Goal: Task Accomplishment & Management: Manage account settings

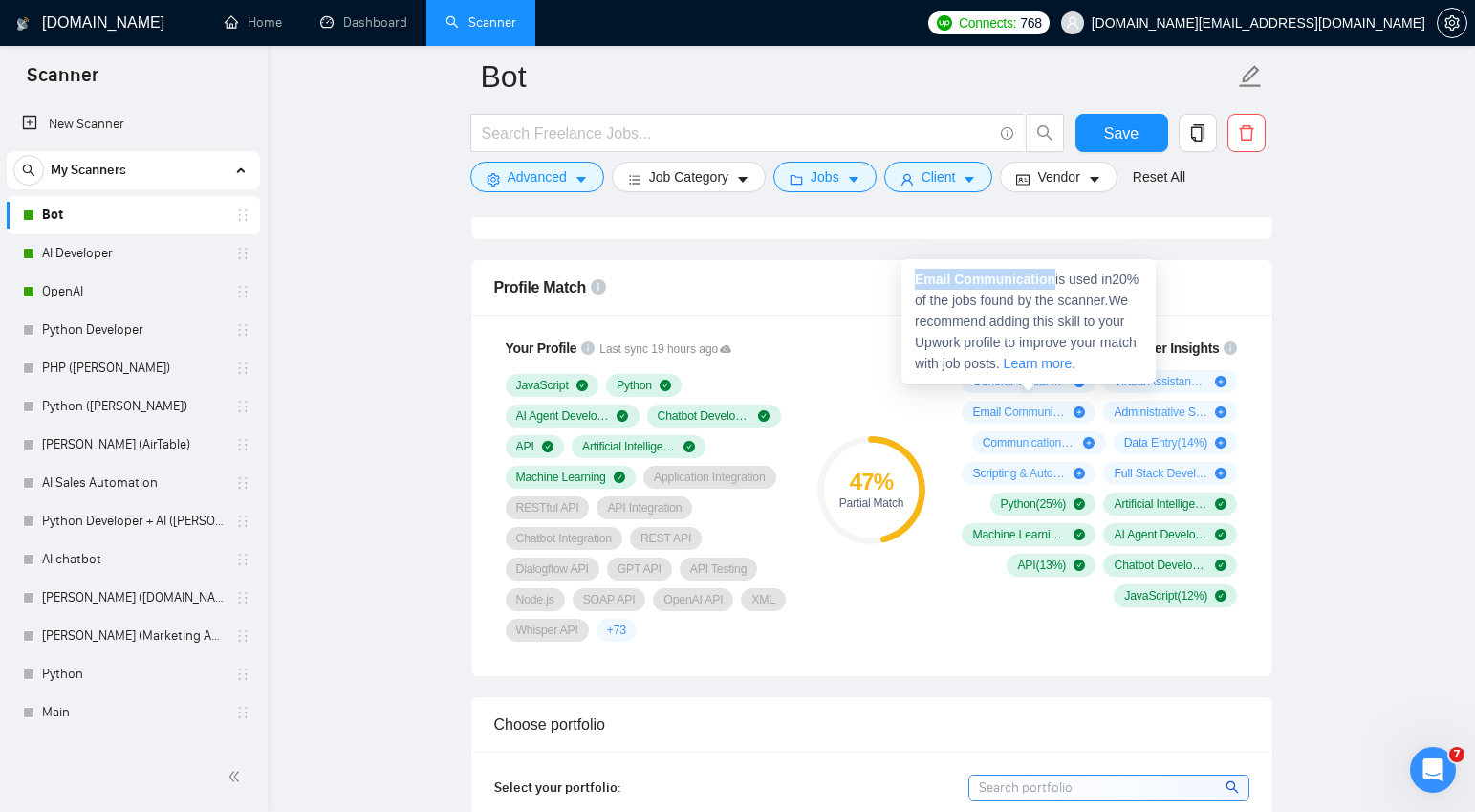
drag, startPoint x: 1058, startPoint y: 279, endPoint x: 916, endPoint y: 276, distance: 142.0
click at [916, 276] on span "Email Communication is used in 20 % of the jobs found by the scanner. We recomm…" at bounding box center [1026, 321] width 224 height 100
copy strong "Email Communication"
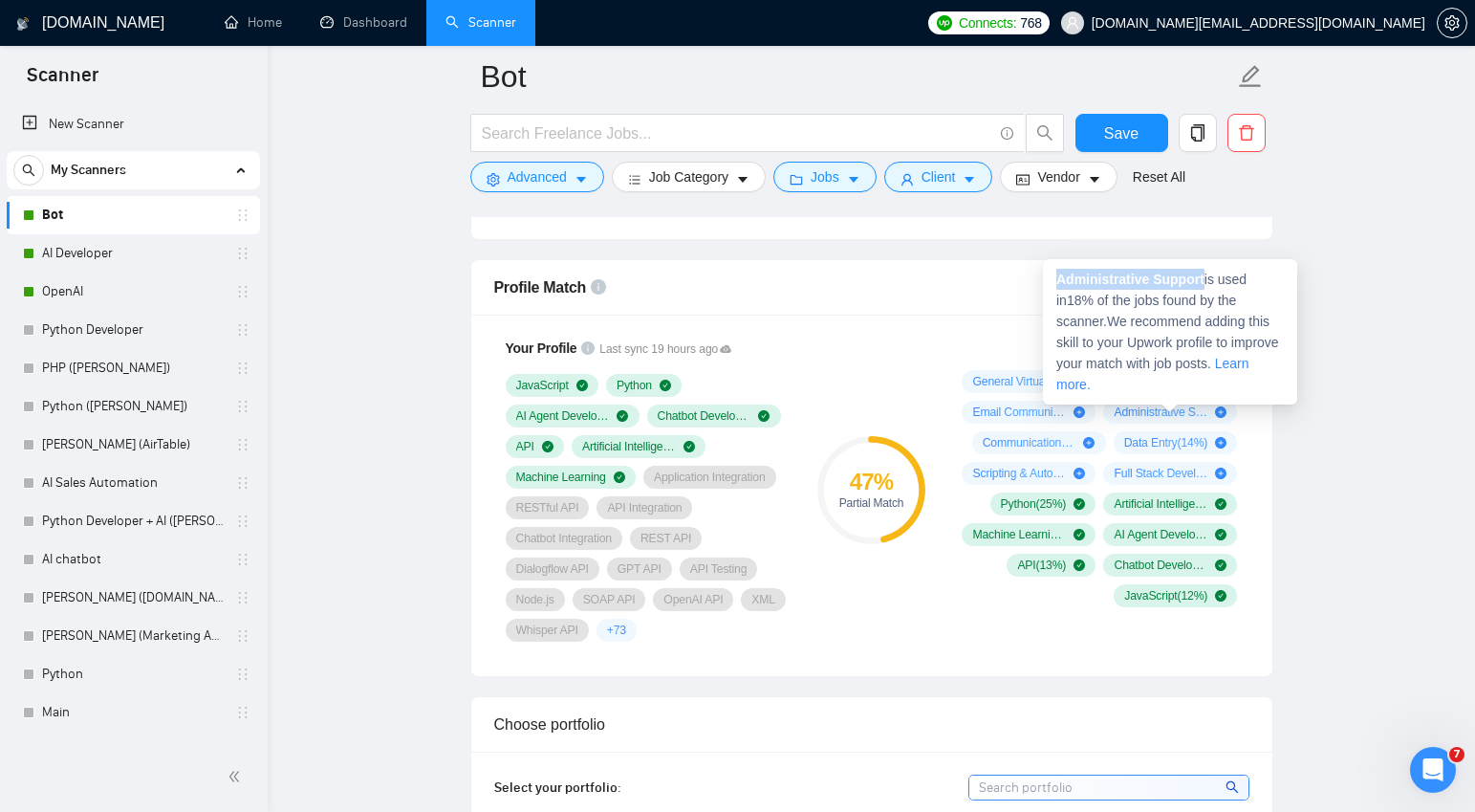
drag, startPoint x: 1209, startPoint y: 277, endPoint x: 1059, endPoint y: 281, distance: 150.1
click at [1059, 281] on span "Administrative Support is used in 18 % of the jobs found by the scanner. We rec…" at bounding box center [1168, 332] width 223 height 120
copy strong "Administrative Support"
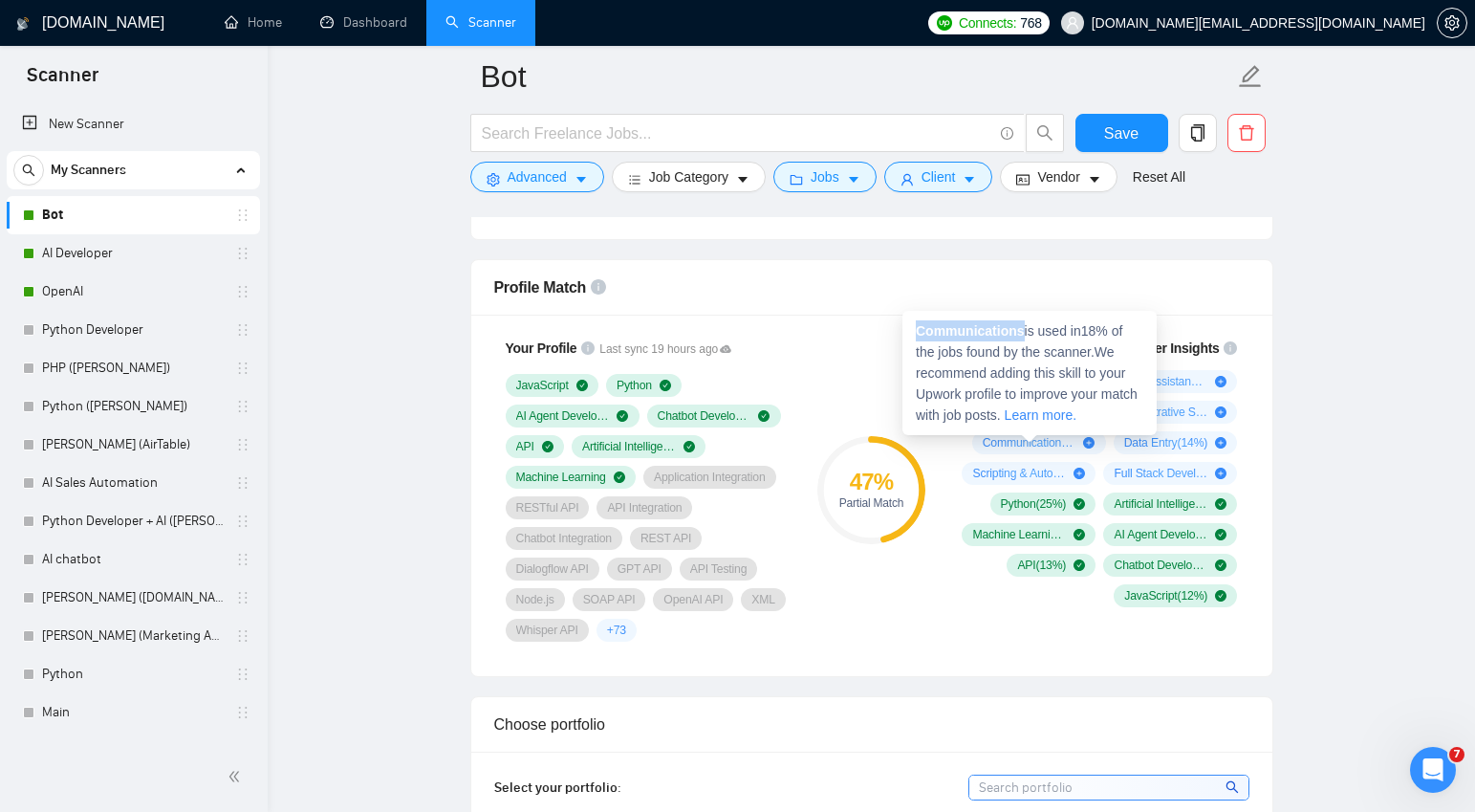
drag, startPoint x: 1027, startPoint y: 326, endPoint x: 914, endPoint y: 328, distance: 113.0
click at [914, 328] on div "Communications is used in 18 % of the jobs found by the scanner. We recommend a…" at bounding box center [1030, 373] width 255 height 124
copy strong "Communications"
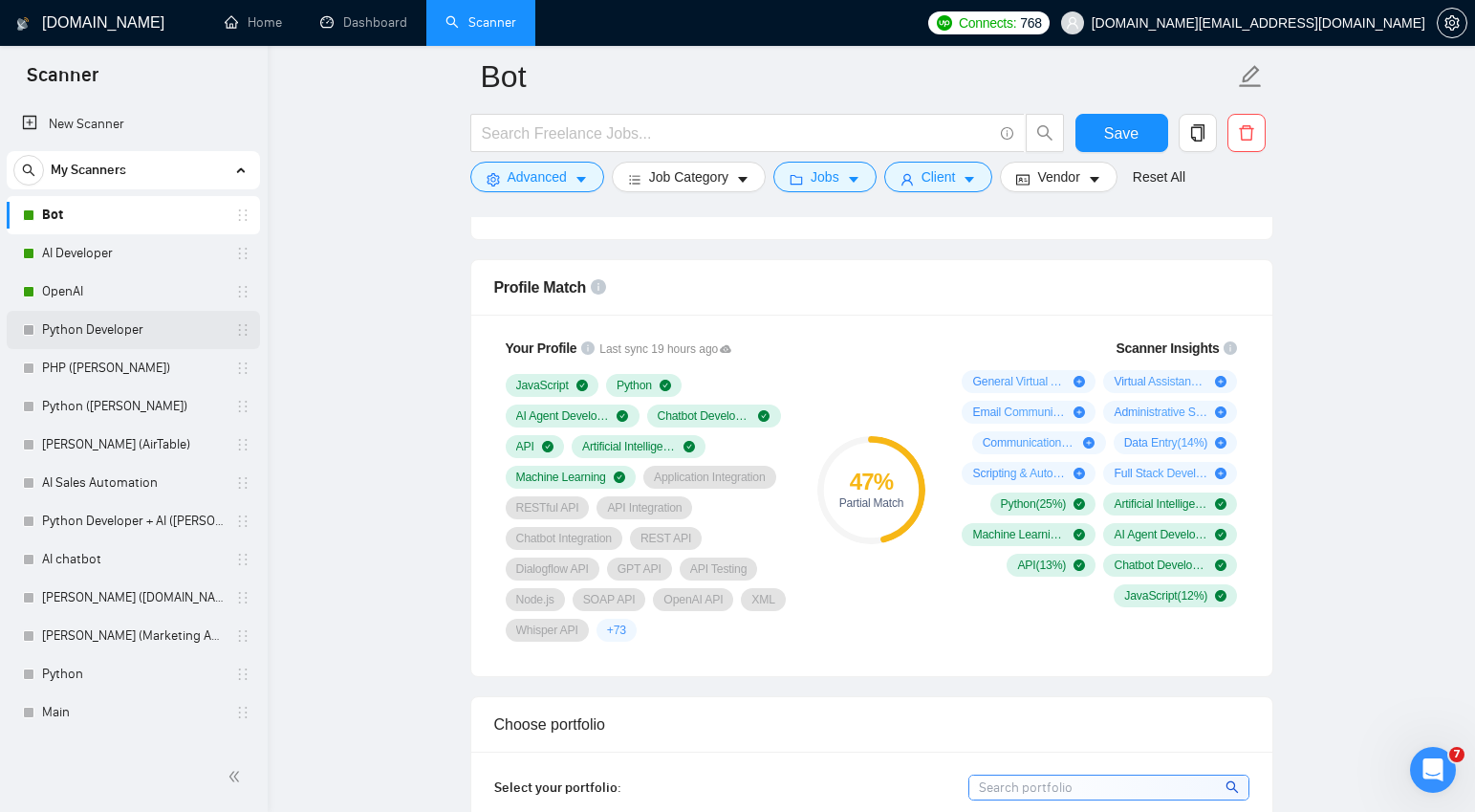
scroll to position [1202, 0]
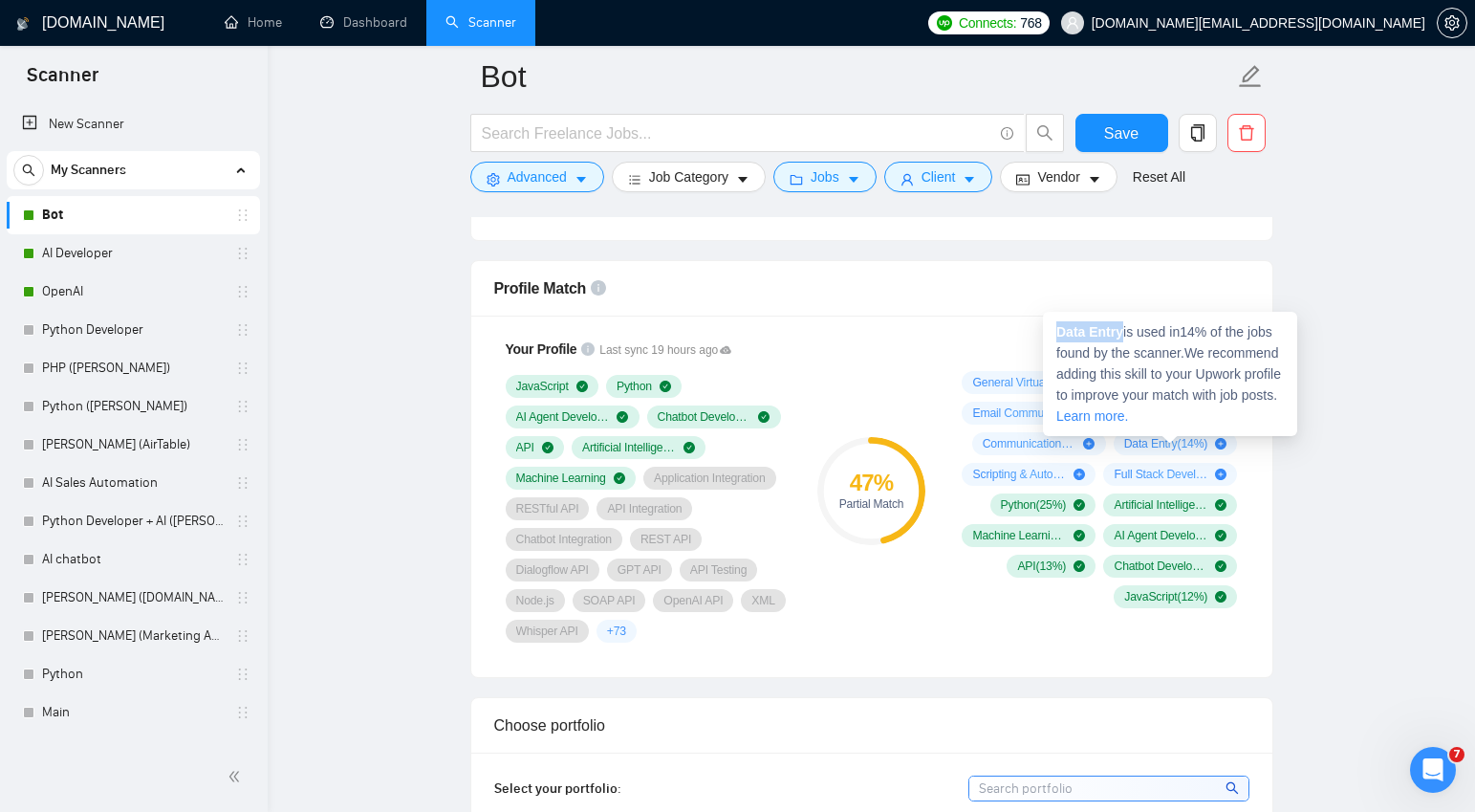
drag, startPoint x: 1127, startPoint y: 329, endPoint x: 1053, endPoint y: 330, distance: 74.0
click at [1053, 330] on div "Data Entry is used in 14 % of the jobs found by the scanner. We recommend addin…" at bounding box center [1170, 374] width 255 height 124
copy strong "Data Entry"
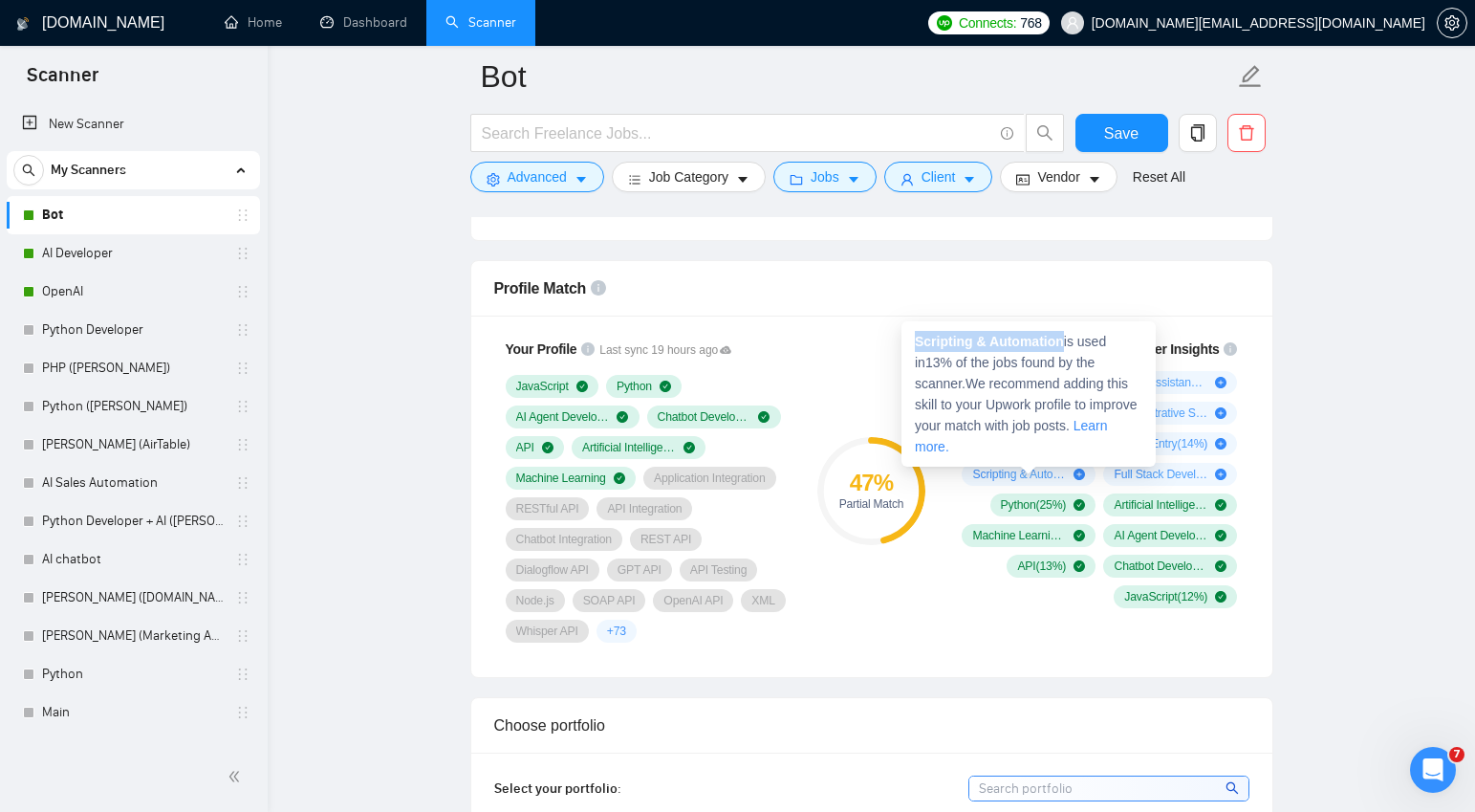
drag, startPoint x: 1069, startPoint y: 335, endPoint x: 911, endPoint y: 342, distance: 158.2
click at [911, 342] on div "Scripting & Automation is used in 13 % of the jobs found by the scanner. We rec…" at bounding box center [1029, 394] width 255 height 145
copy strong "Scripting & Automation"
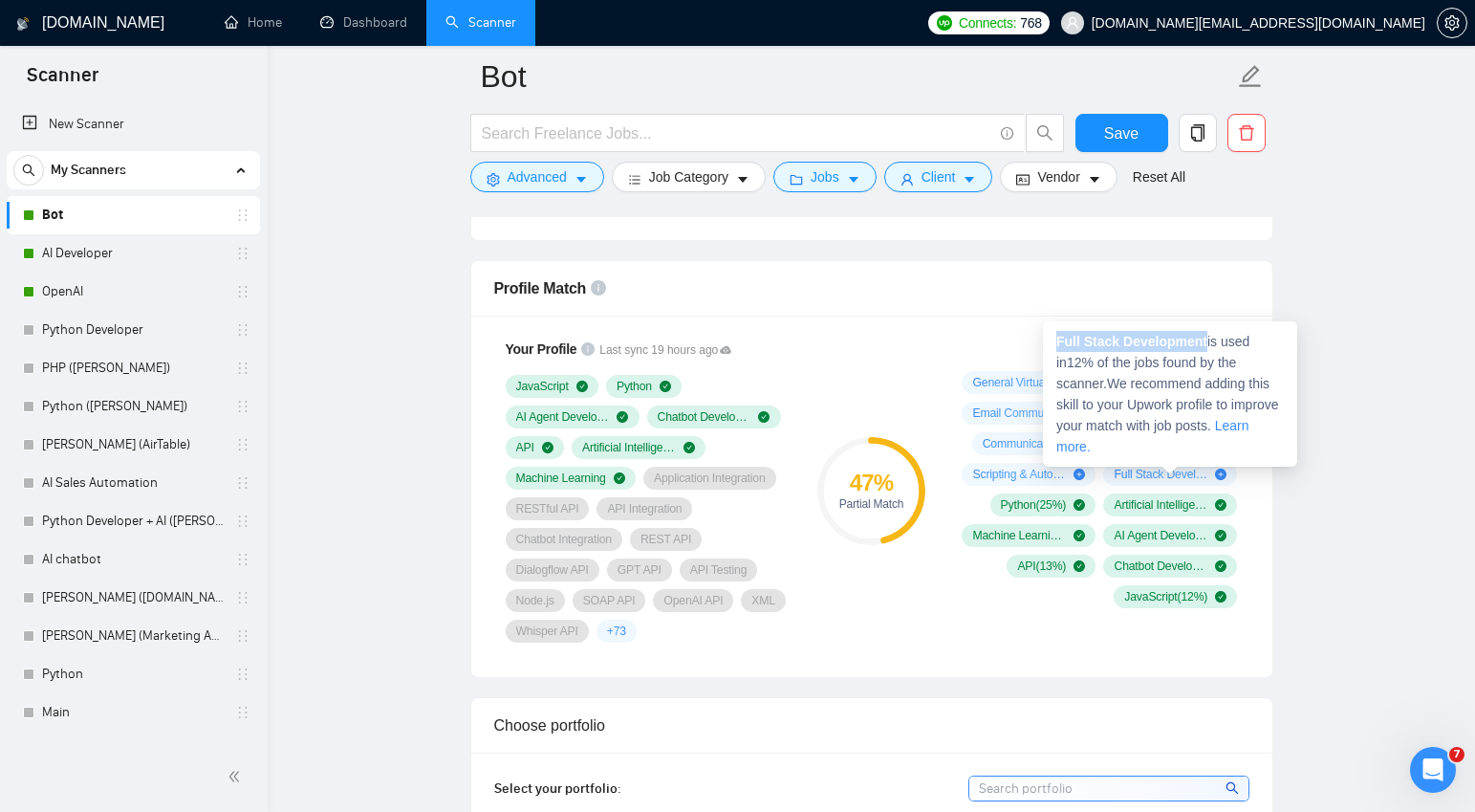
drag, startPoint x: 1214, startPoint y: 339, endPoint x: 1057, endPoint y: 337, distance: 157.0
click at [1053, 338] on div "Full Stack Development is used in 12 % of the jobs found by the scanner. We rec…" at bounding box center [1170, 394] width 255 height 145
copy strong "Full Stack Development"
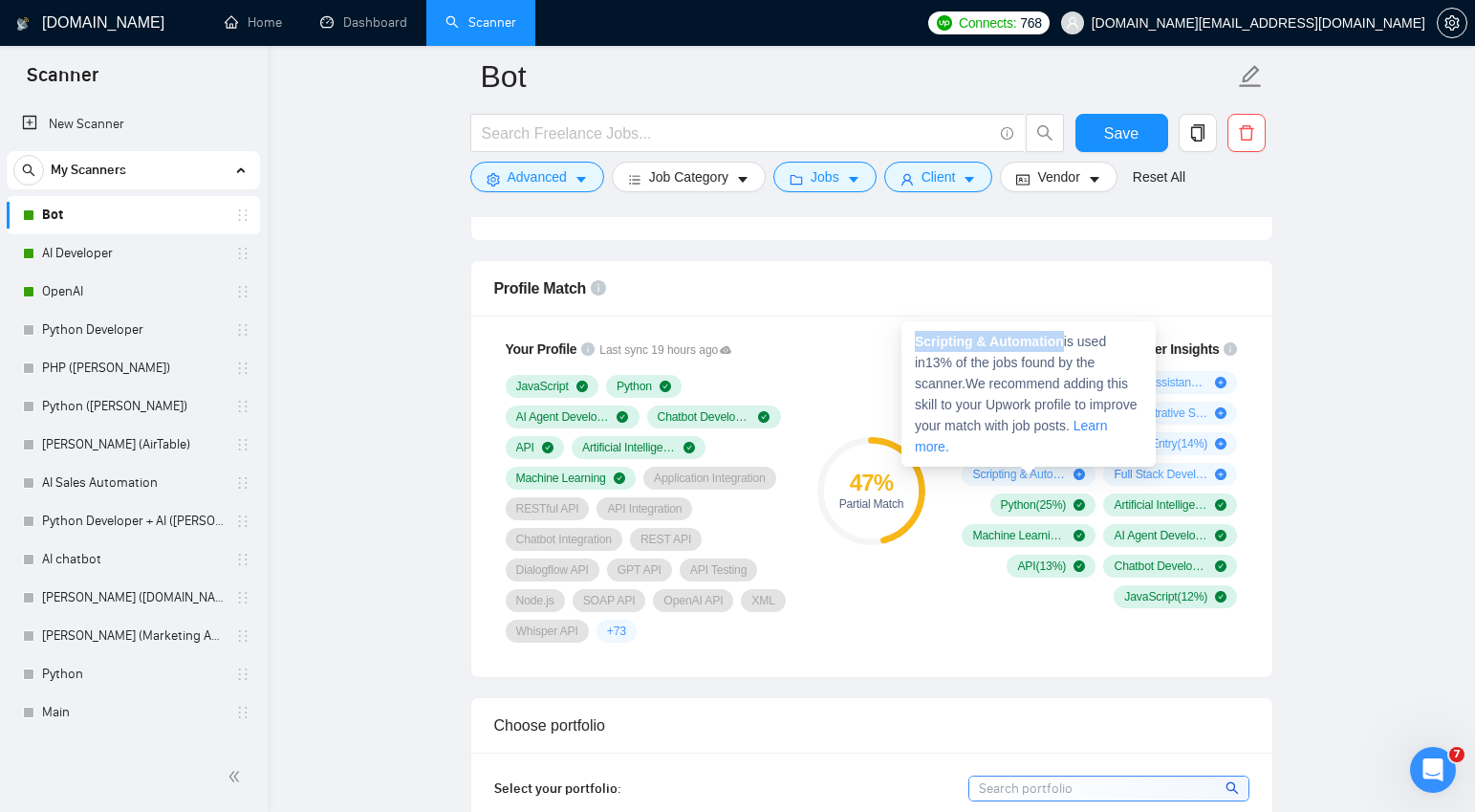
drag, startPoint x: 1069, startPoint y: 342, endPoint x: 917, endPoint y: 339, distance: 152.0
click at [917, 339] on span "Scripting & Automation is used in 13 % of the jobs found by the scanner. We rec…" at bounding box center [1026, 394] width 223 height 120
copy strong "Scripting & Automation"
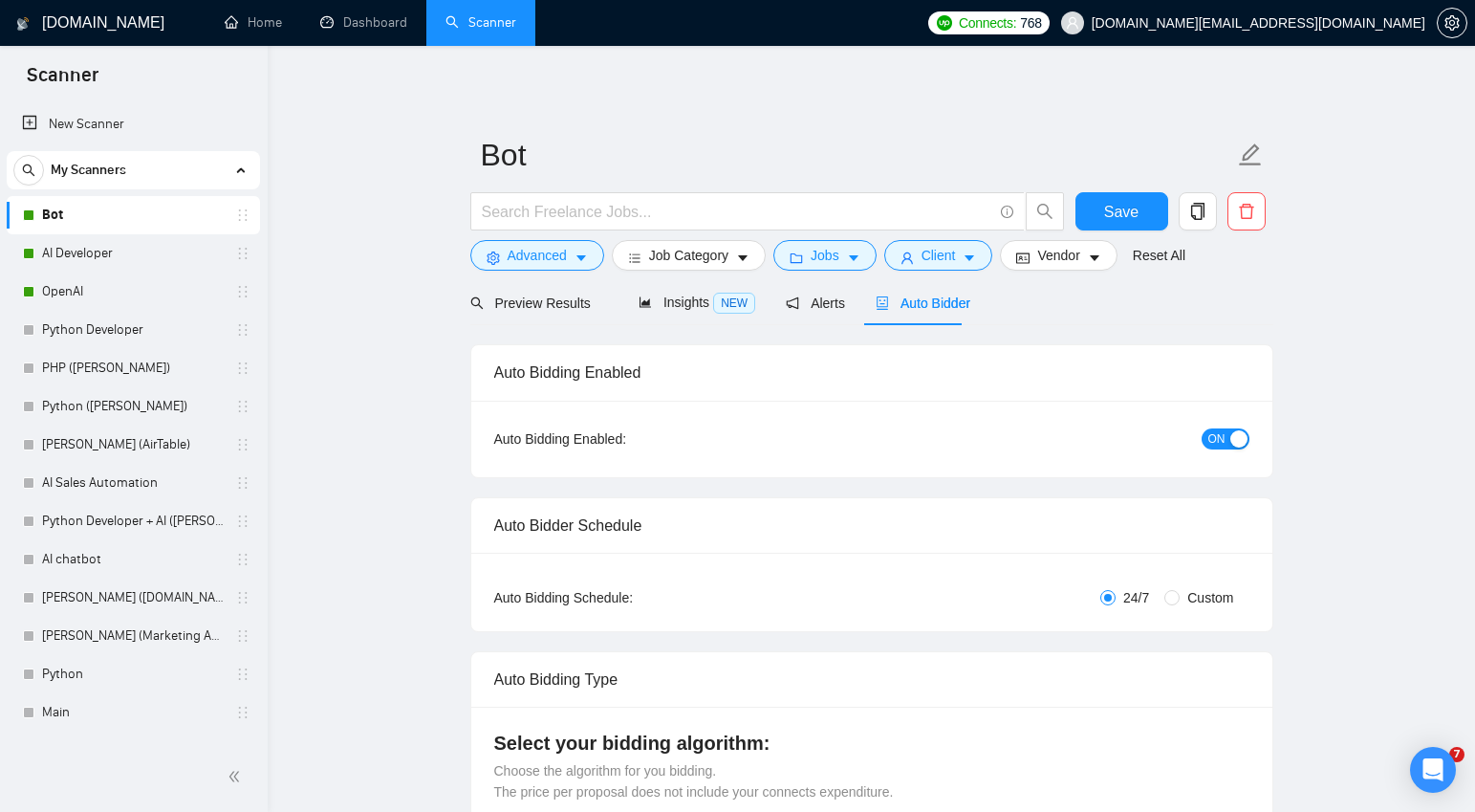
checkbox input "true"
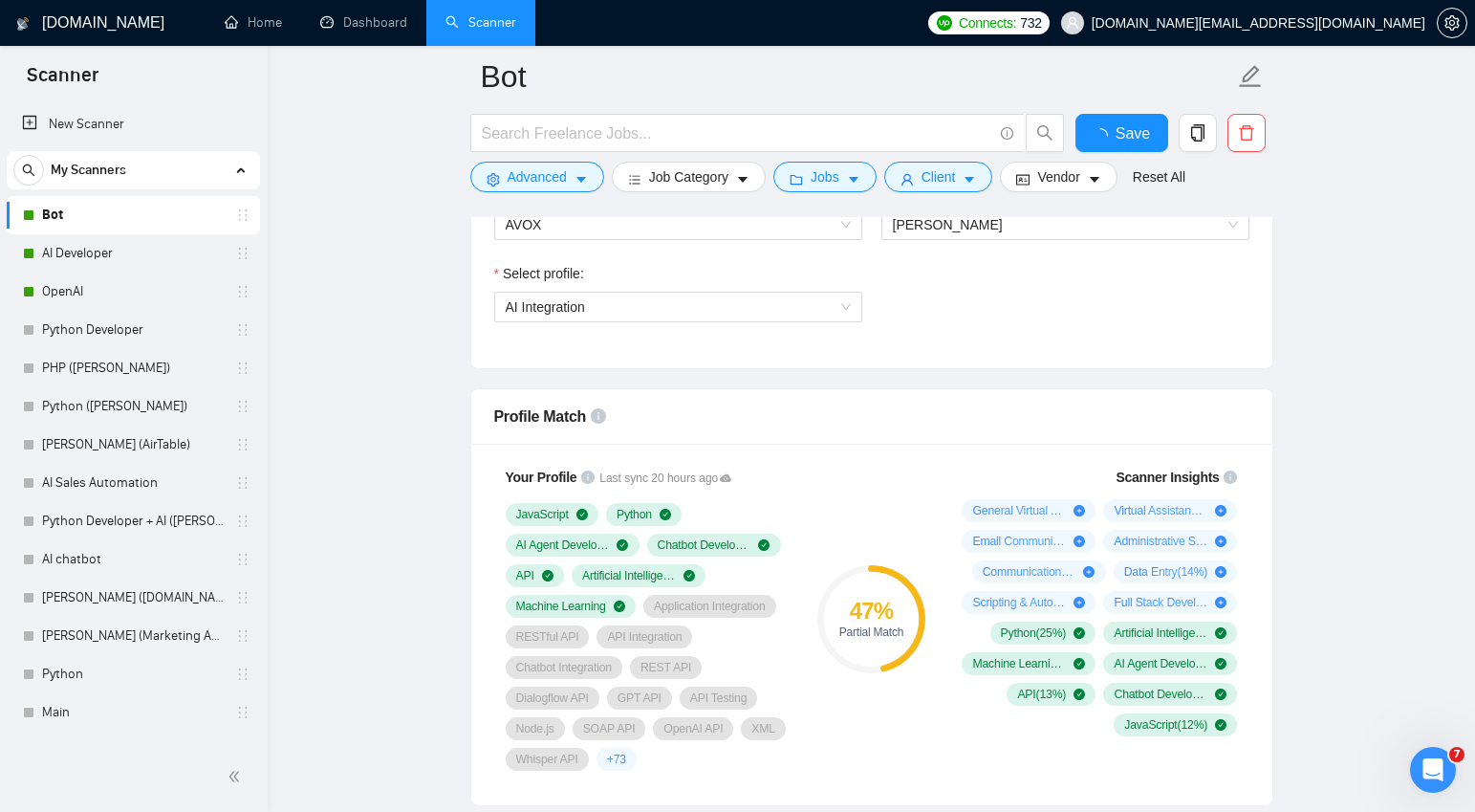
scroll to position [1100, 0]
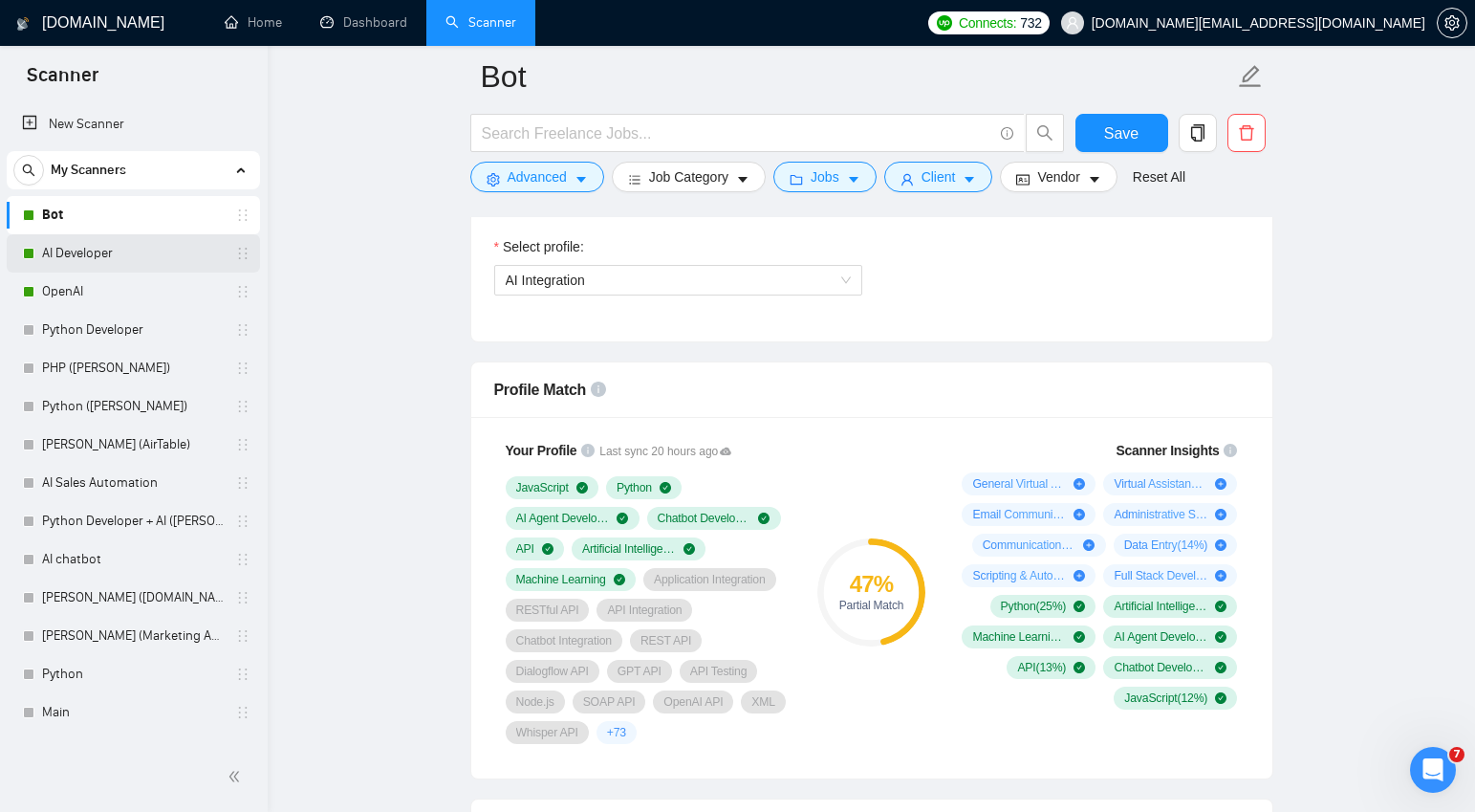
click at [109, 253] on link "AI Developer" at bounding box center [133, 254] width 182 height 39
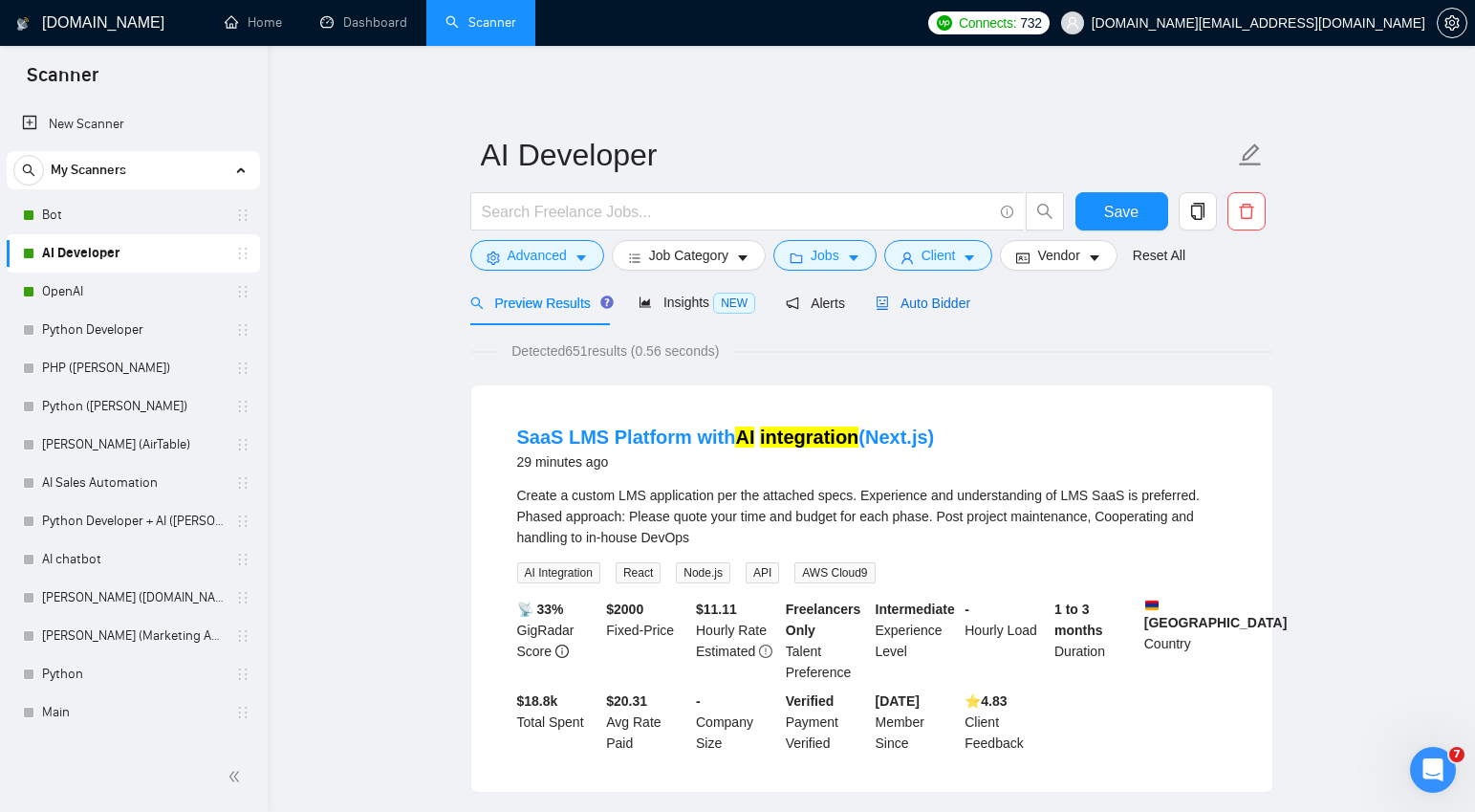
click at [947, 302] on span "Auto Bidder" at bounding box center [923, 303] width 95 height 15
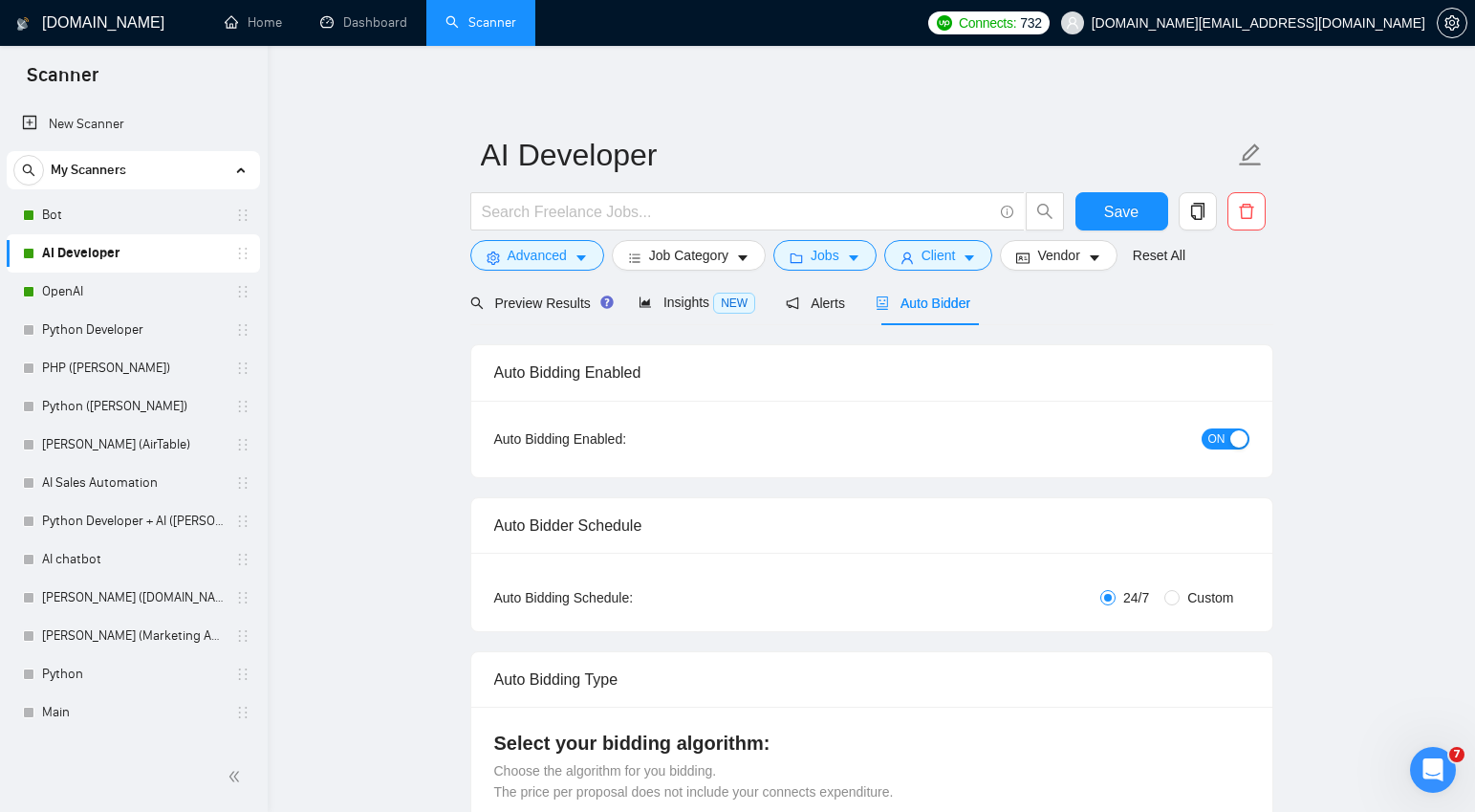
checkbox input "true"
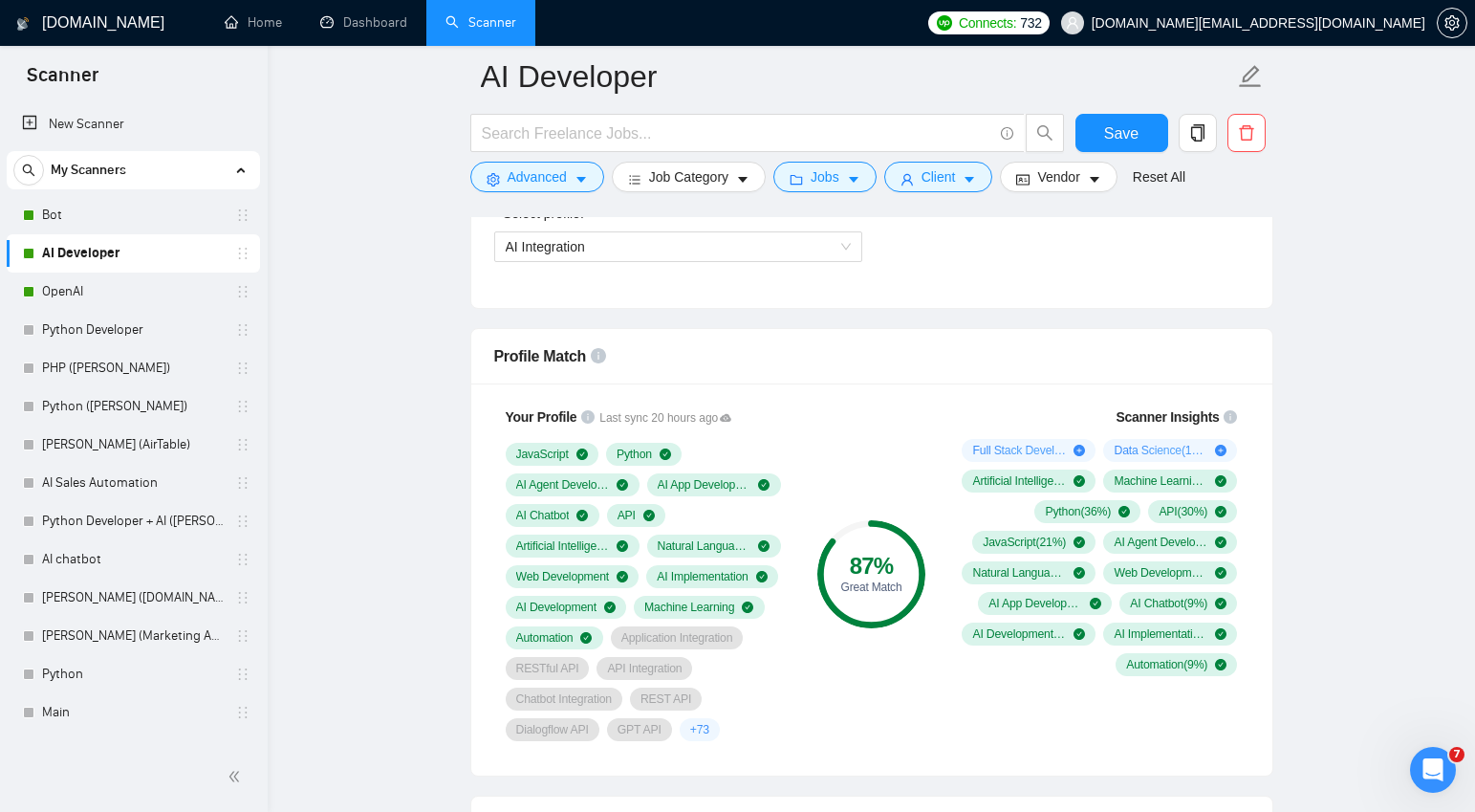
scroll to position [1135, 0]
click at [84, 292] on link "OpenAI" at bounding box center [133, 292] width 182 height 39
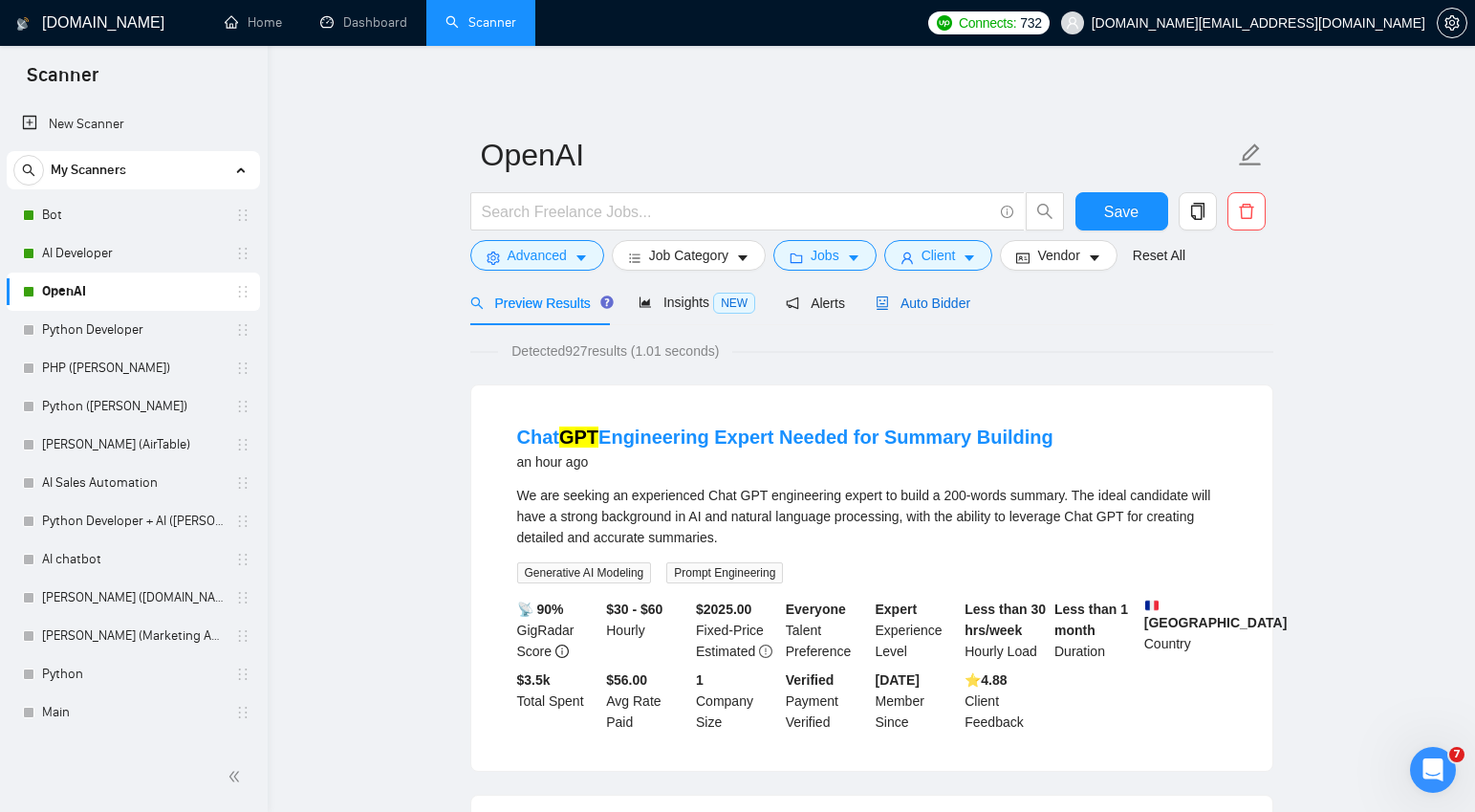
click at [958, 307] on span "Auto Bidder" at bounding box center [923, 303] width 95 height 15
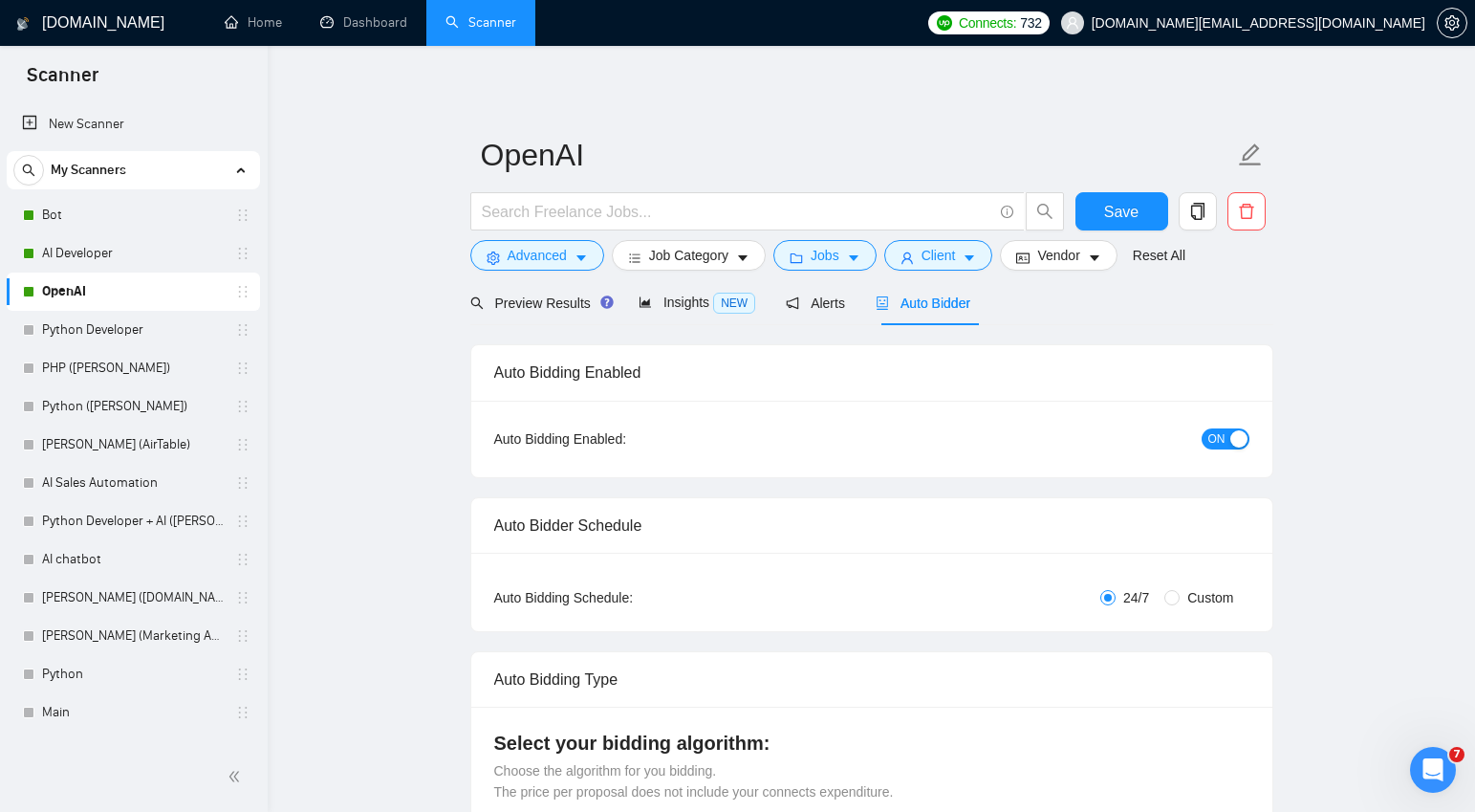
checkbox input "true"
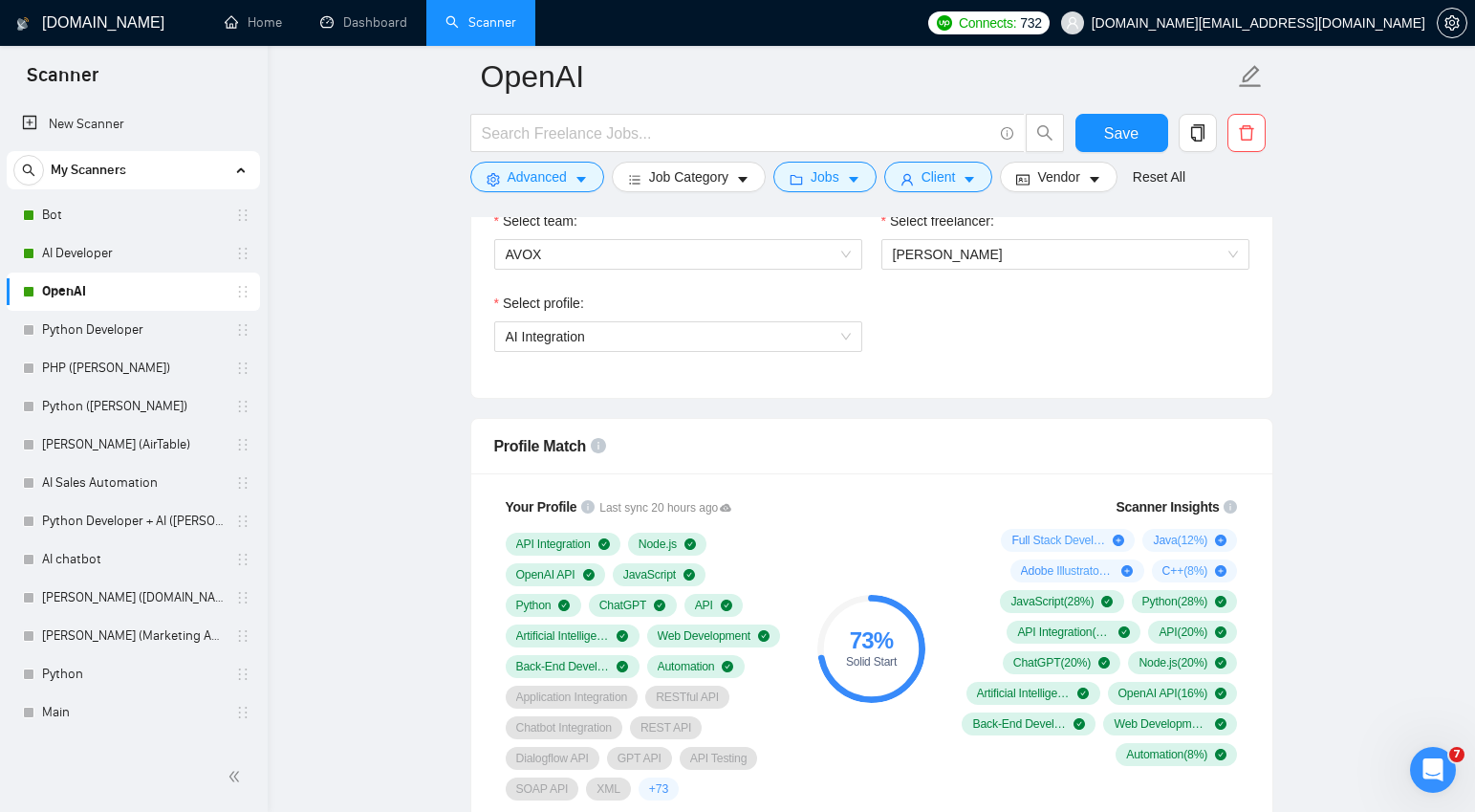
scroll to position [1046, 0]
